Goal: Task Accomplishment & Management: Manage account settings

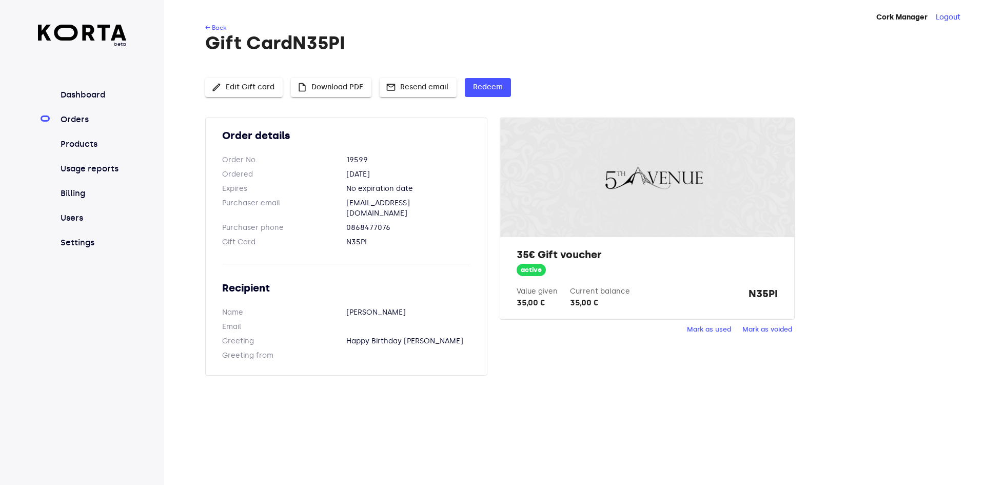
click at [69, 110] on nav "Dashboard Orders Products Usage reports Billing Users Settings" at bounding box center [82, 169] width 89 height 160
click at [68, 119] on link "Orders" at bounding box center [93, 119] width 68 height 12
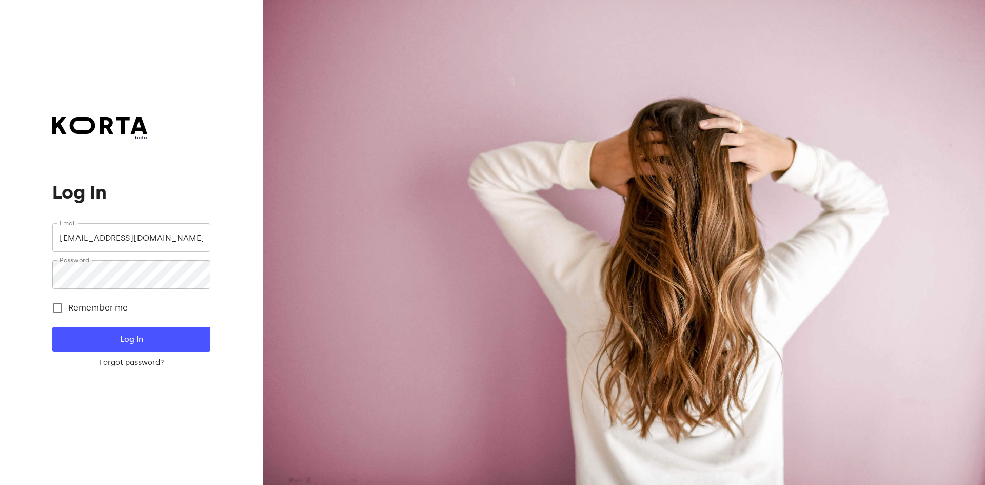
click at [781, 84] on div at bounding box center [624, 242] width 723 height 485
click at [185, 337] on span "Log In" at bounding box center [131, 339] width 125 height 13
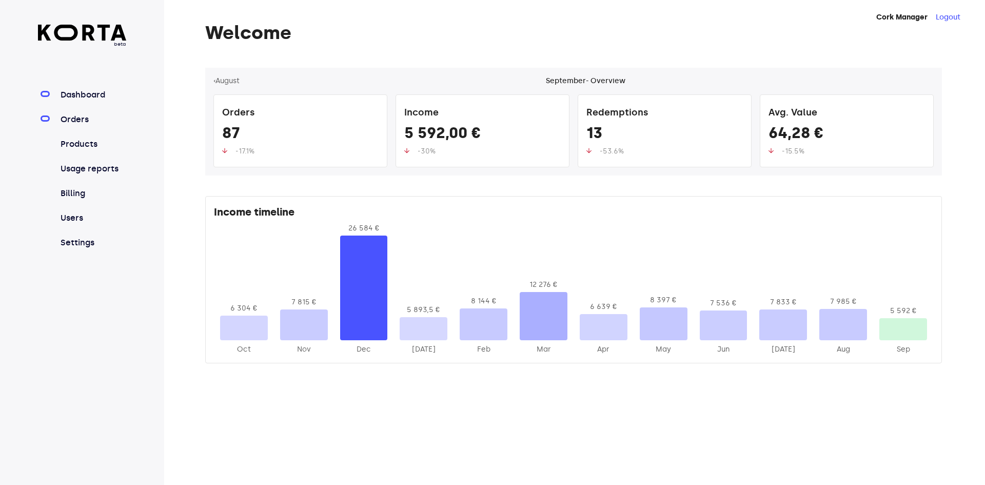
click at [83, 123] on link "Orders" at bounding box center [93, 119] width 68 height 12
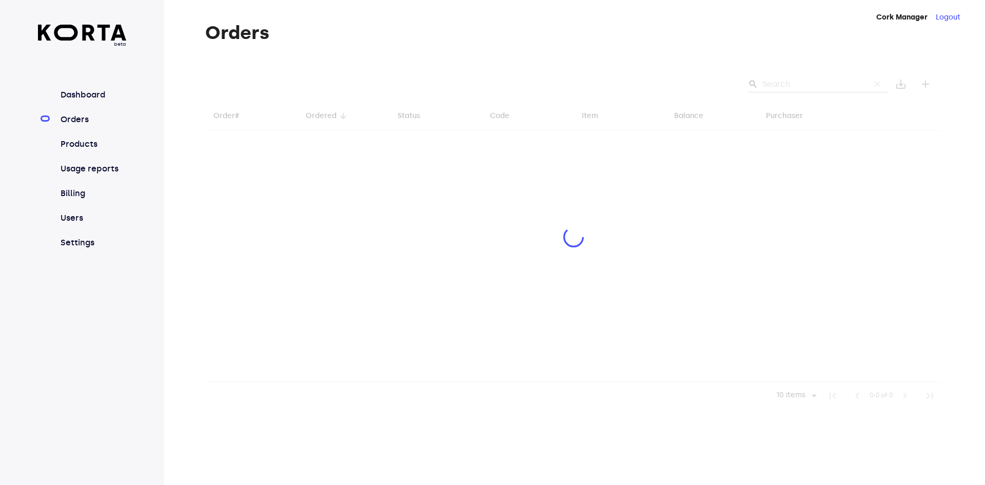
click at [828, 82] on div at bounding box center [573, 238] width 737 height 341
click at [781, 87] on div at bounding box center [573, 238] width 737 height 341
click at [786, 85] on div at bounding box center [573, 238] width 737 height 341
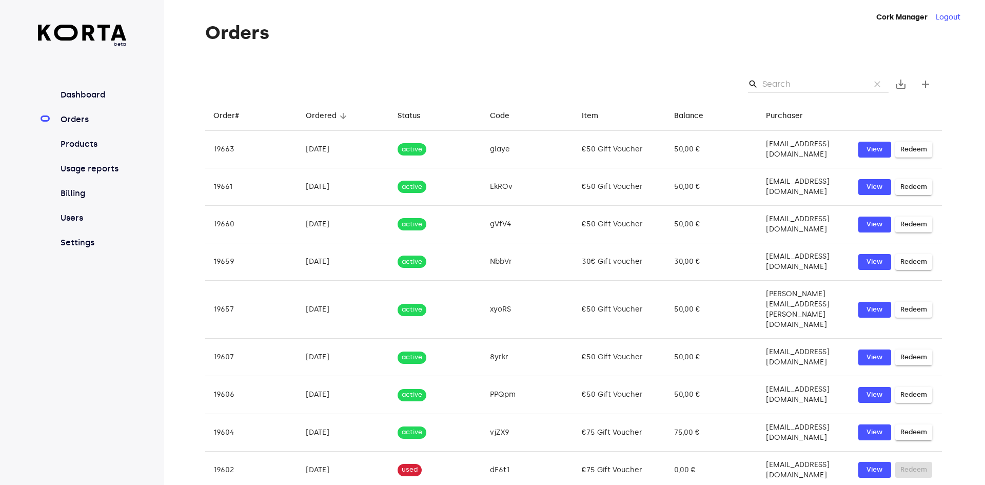
click at [786, 85] on input "Search" at bounding box center [813, 84] width 100 height 16
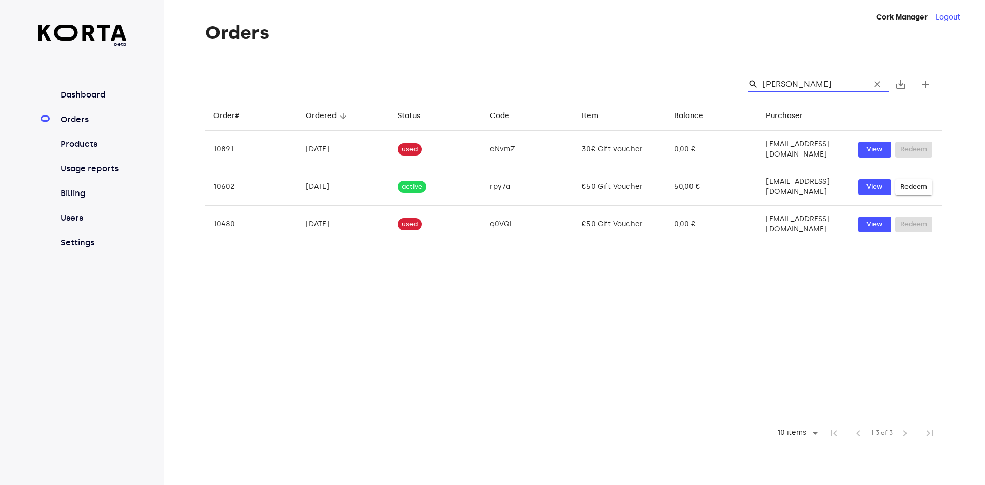
type input "[PERSON_NAME]"
click at [876, 84] on span "clear" at bounding box center [878, 84] width 10 height 10
click at [833, 84] on input "Search" at bounding box center [813, 84] width 100 height 16
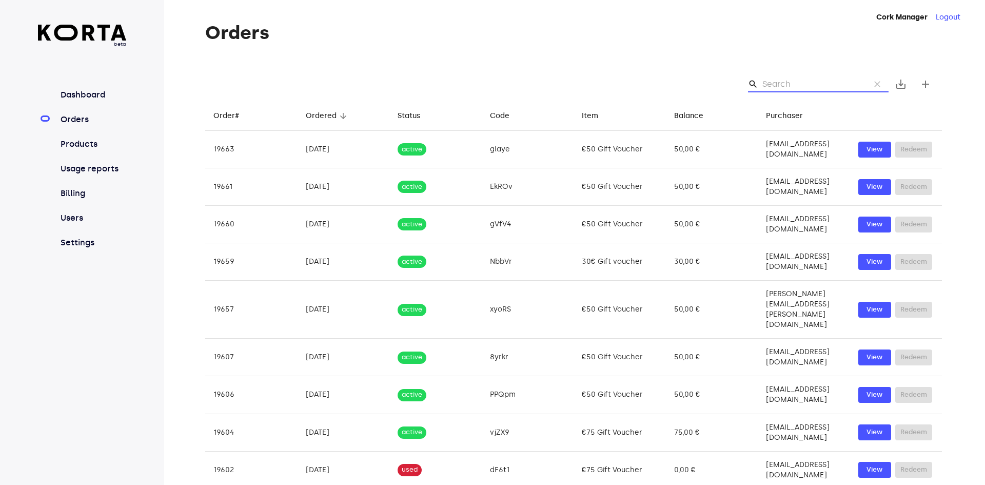
paste input "[EMAIL_ADDRESS][DOMAIN_NAME]"
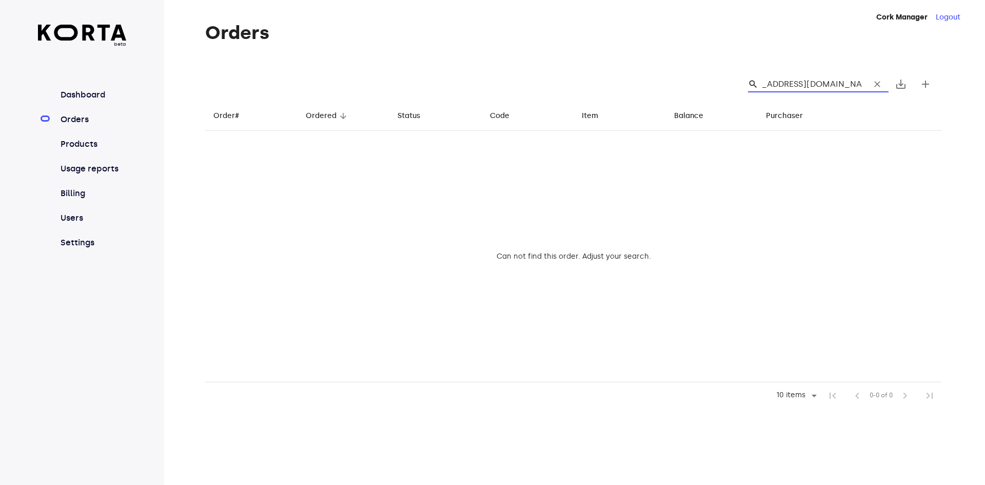
type input "[EMAIL_ADDRESS][DOMAIN_NAME]"
click at [876, 84] on span "clear" at bounding box center [878, 84] width 10 height 10
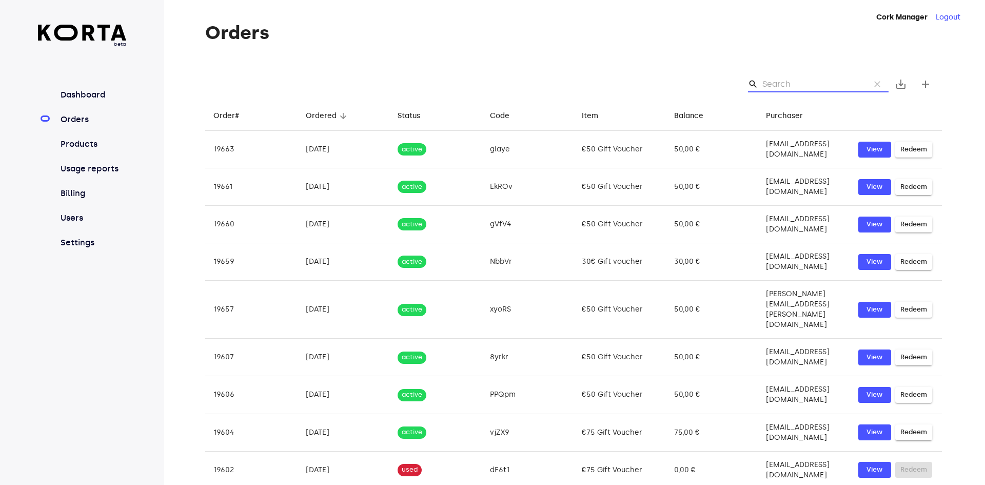
click at [813, 84] on input "Search" at bounding box center [813, 84] width 100 height 16
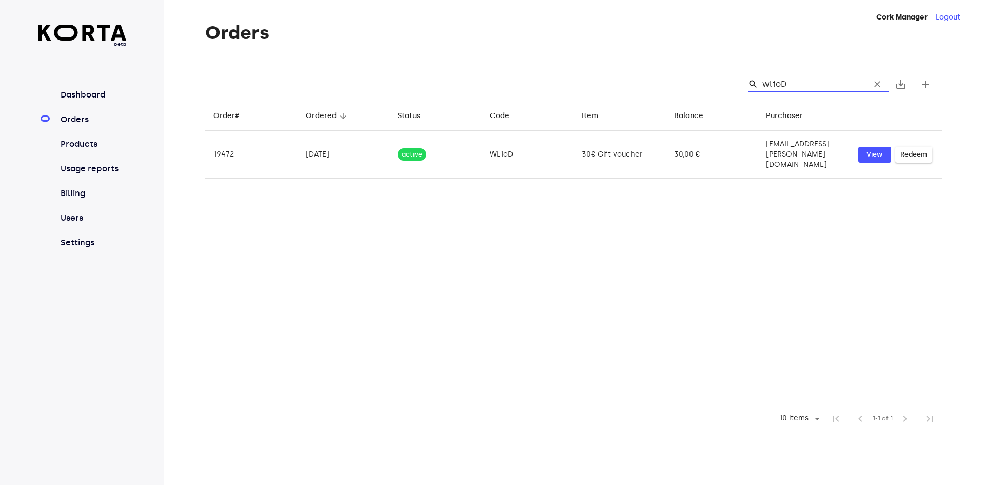
drag, startPoint x: 806, startPoint y: 83, endPoint x: 743, endPoint y: 79, distance: 63.7
click at [743, 79] on div "search wl1oD clear" at bounding box center [814, 84] width 149 height 16
type input "wl1oD"
click at [802, 84] on input "wl1oD" at bounding box center [813, 84] width 100 height 16
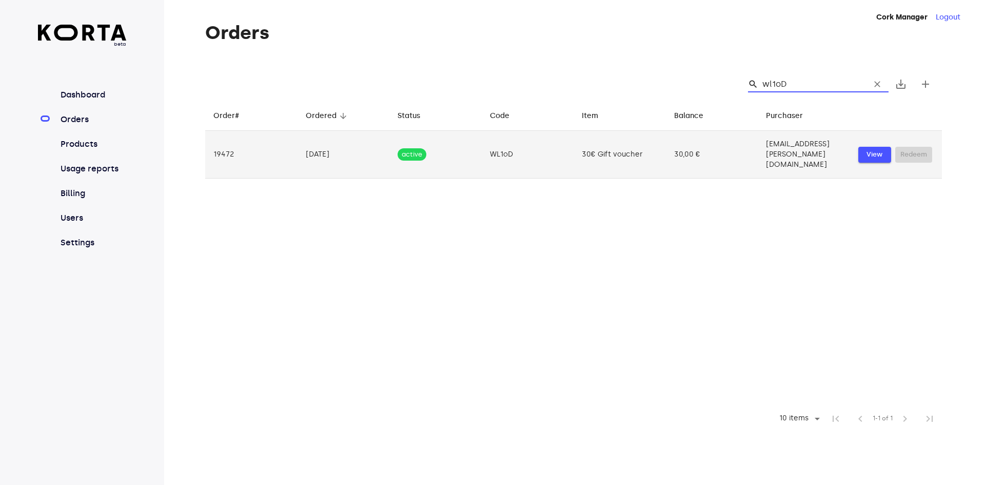
click at [870, 149] on span "View" at bounding box center [875, 155] width 23 height 12
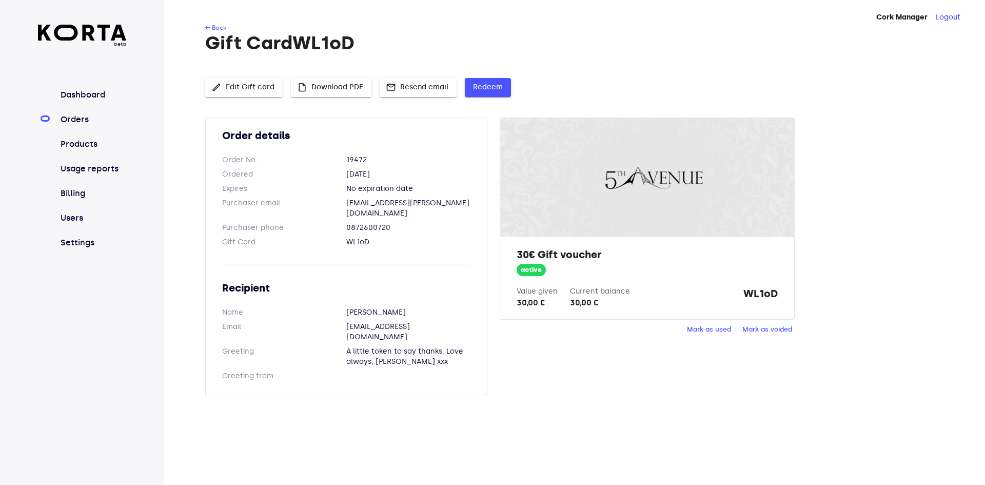
click at [480, 86] on span "Redeem" at bounding box center [488, 87] width 30 height 13
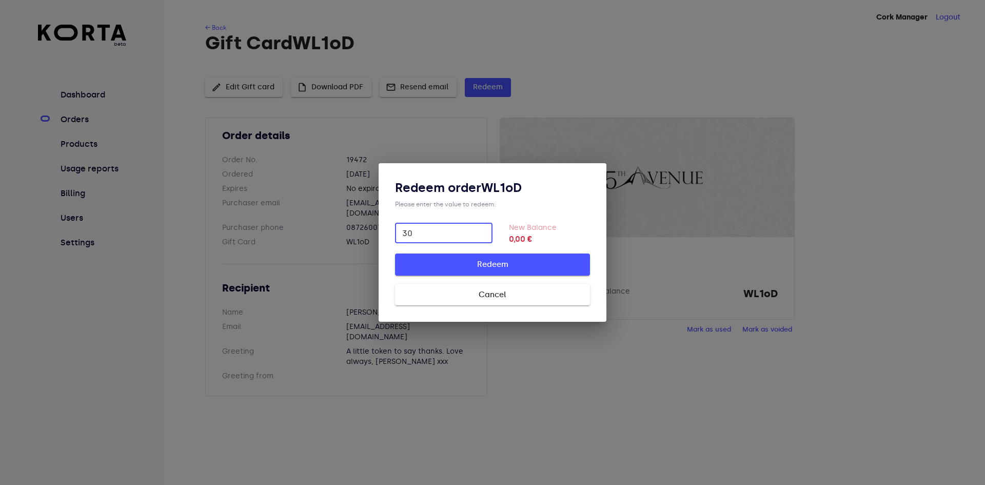
type input "30"
click at [511, 266] on span "Redeem" at bounding box center [493, 264] width 162 height 13
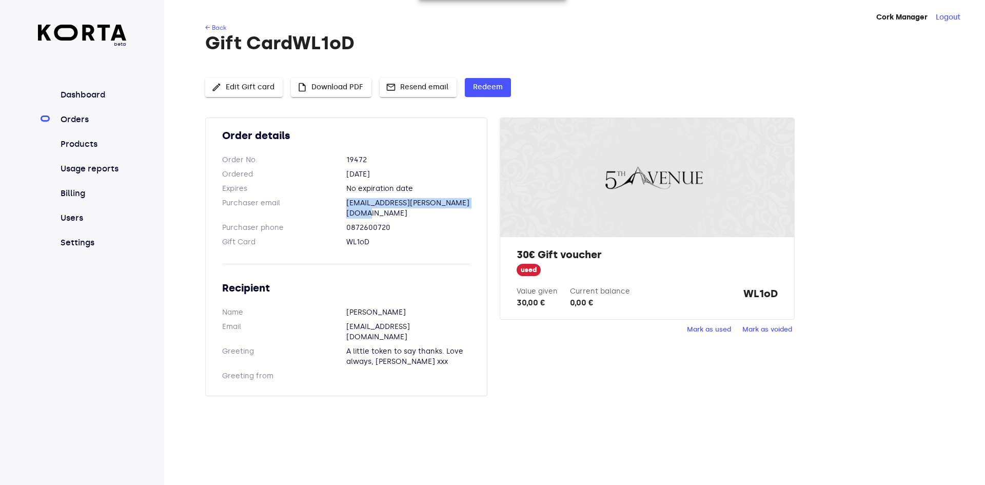
drag, startPoint x: 341, startPoint y: 203, endPoint x: 479, endPoint y: 205, distance: 138.6
click at [479, 205] on div "Order details Order No. 19472 Ordered [DATE] Expires No expiration date Purchas…" at bounding box center [346, 257] width 282 height 279
copy dl "[EMAIL_ADDRESS][PERSON_NAME][DOMAIN_NAME]"
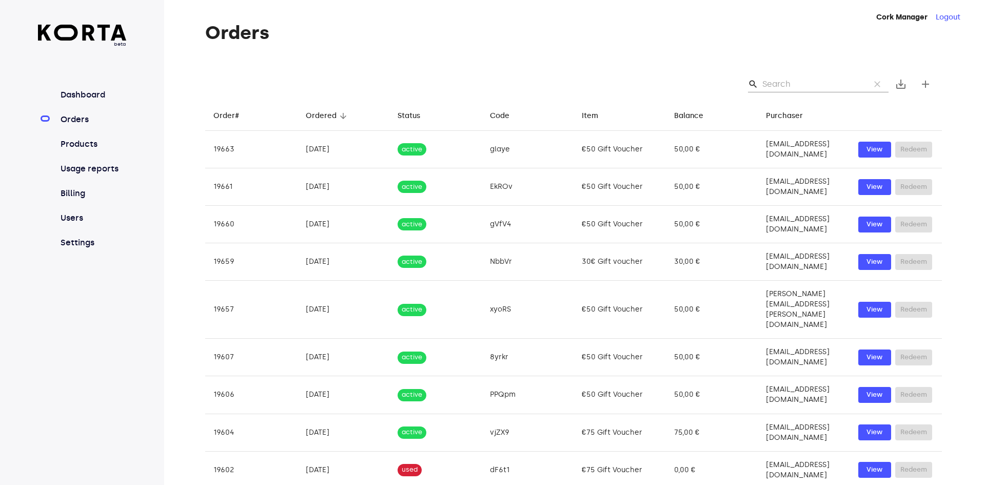
click at [779, 83] on input "Search" at bounding box center [813, 84] width 100 height 16
paste input "[EMAIL_ADDRESS][PERSON_NAME][DOMAIN_NAME]"
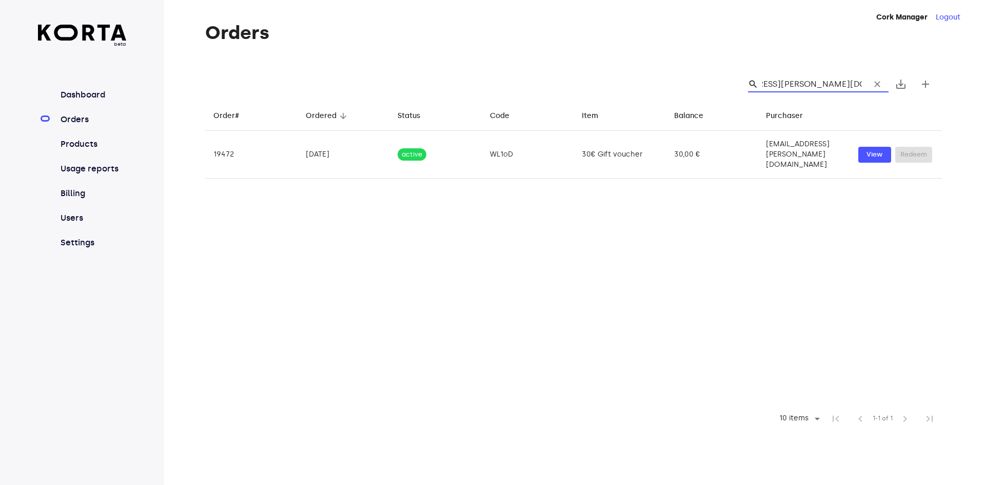
type input "[EMAIL_ADDRESS][PERSON_NAME][DOMAIN_NAME]"
drag, startPoint x: 863, startPoint y: 85, endPoint x: 774, endPoint y: 87, distance: 88.8
click at [774, 87] on div "search [EMAIL_ADDRESS][PERSON_NAME][DOMAIN_NAME] clear" at bounding box center [818, 84] width 141 height 16
drag, startPoint x: 861, startPoint y: 84, endPoint x: 787, endPoint y: 84, distance: 73.9
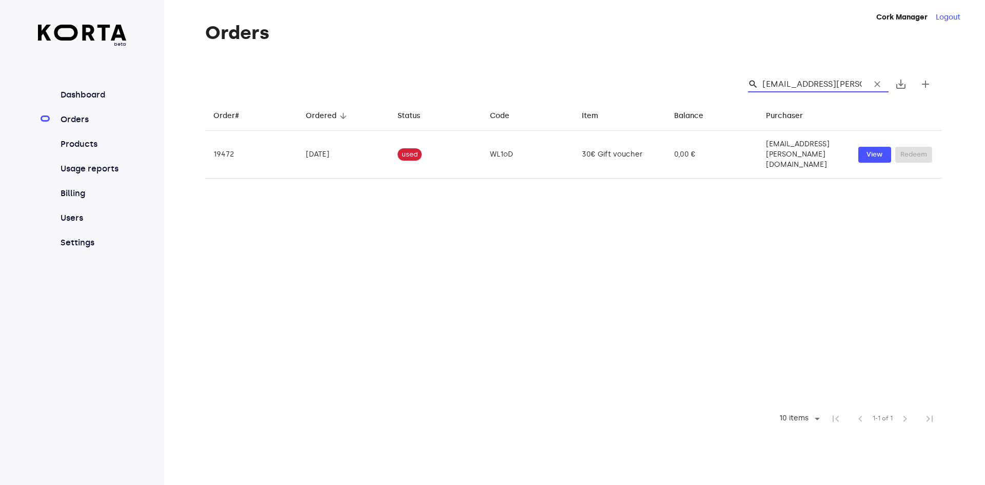
scroll to position [0, 56]
drag, startPoint x: 787, startPoint y: 84, endPoint x: 862, endPoint y: 85, distance: 74.9
click at [864, 85] on div "search [EMAIL_ADDRESS][PERSON_NAME][DOMAIN_NAME] clear" at bounding box center [818, 84] width 141 height 16
type input "emer"
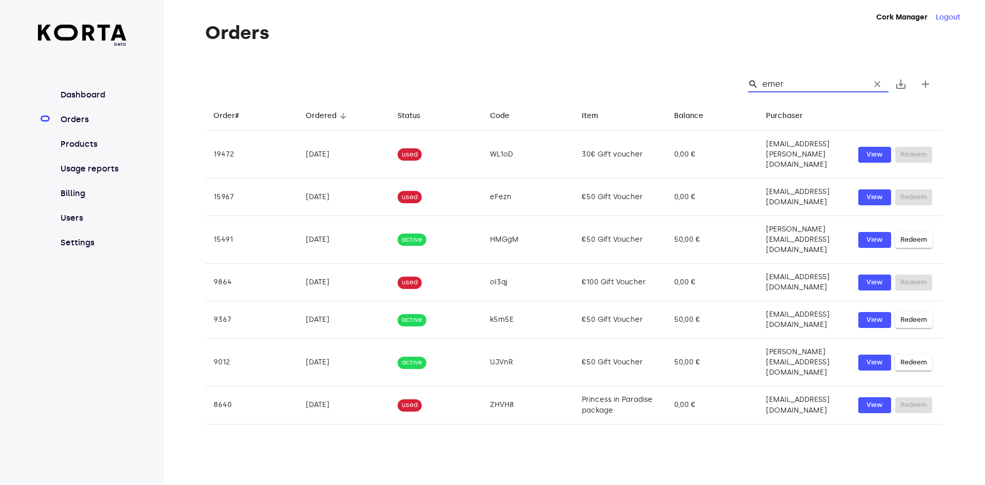
click at [707, 77] on div "search emer clear save_alt add" at bounding box center [573, 84] width 737 height 33
